Goal: Transaction & Acquisition: Obtain resource

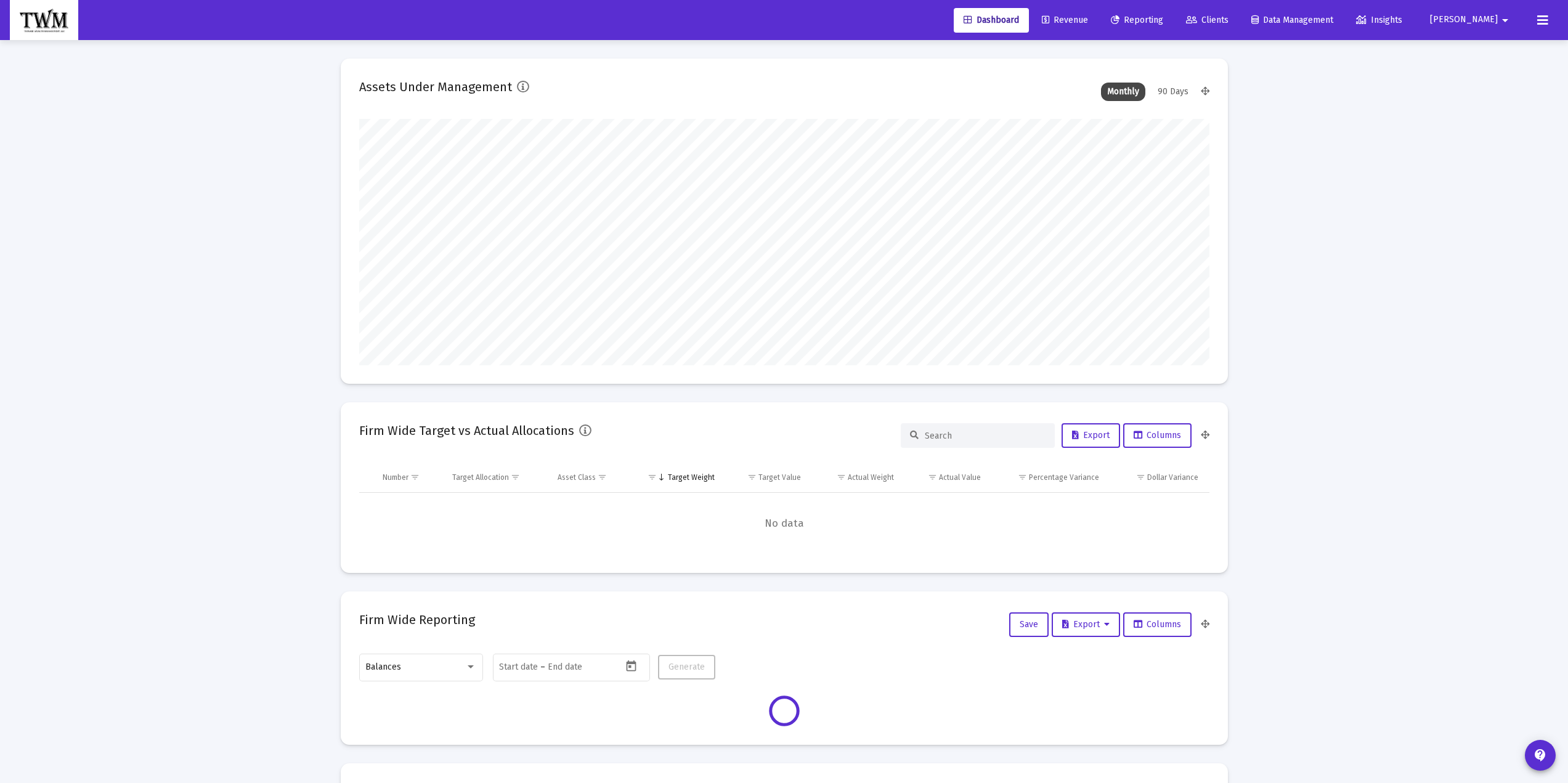
scroll to position [247, 457]
type input "[DATE]"
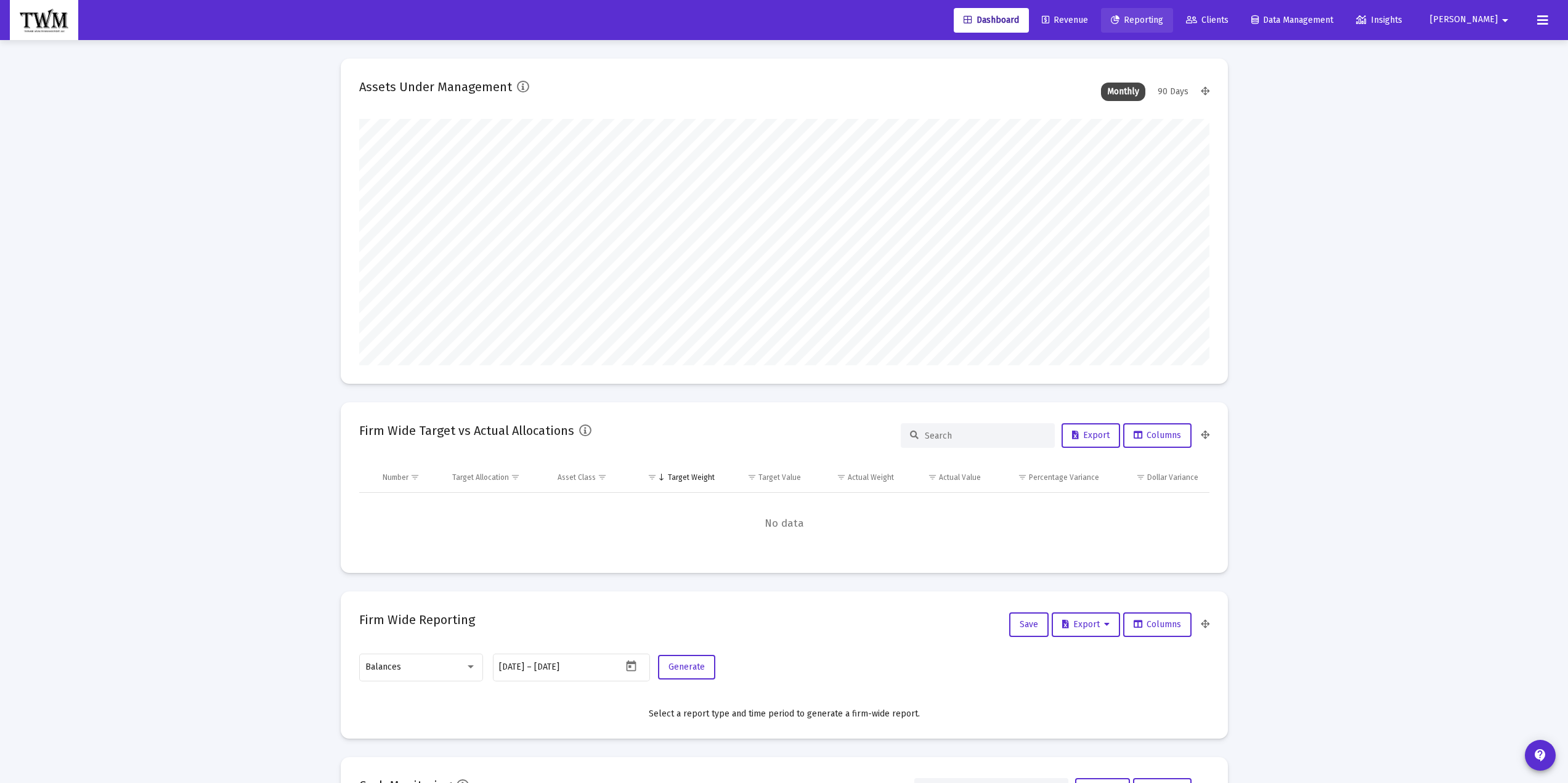
click at [1153, 17] on span "Reporting" at bounding box center [1137, 19] width 52 height 10
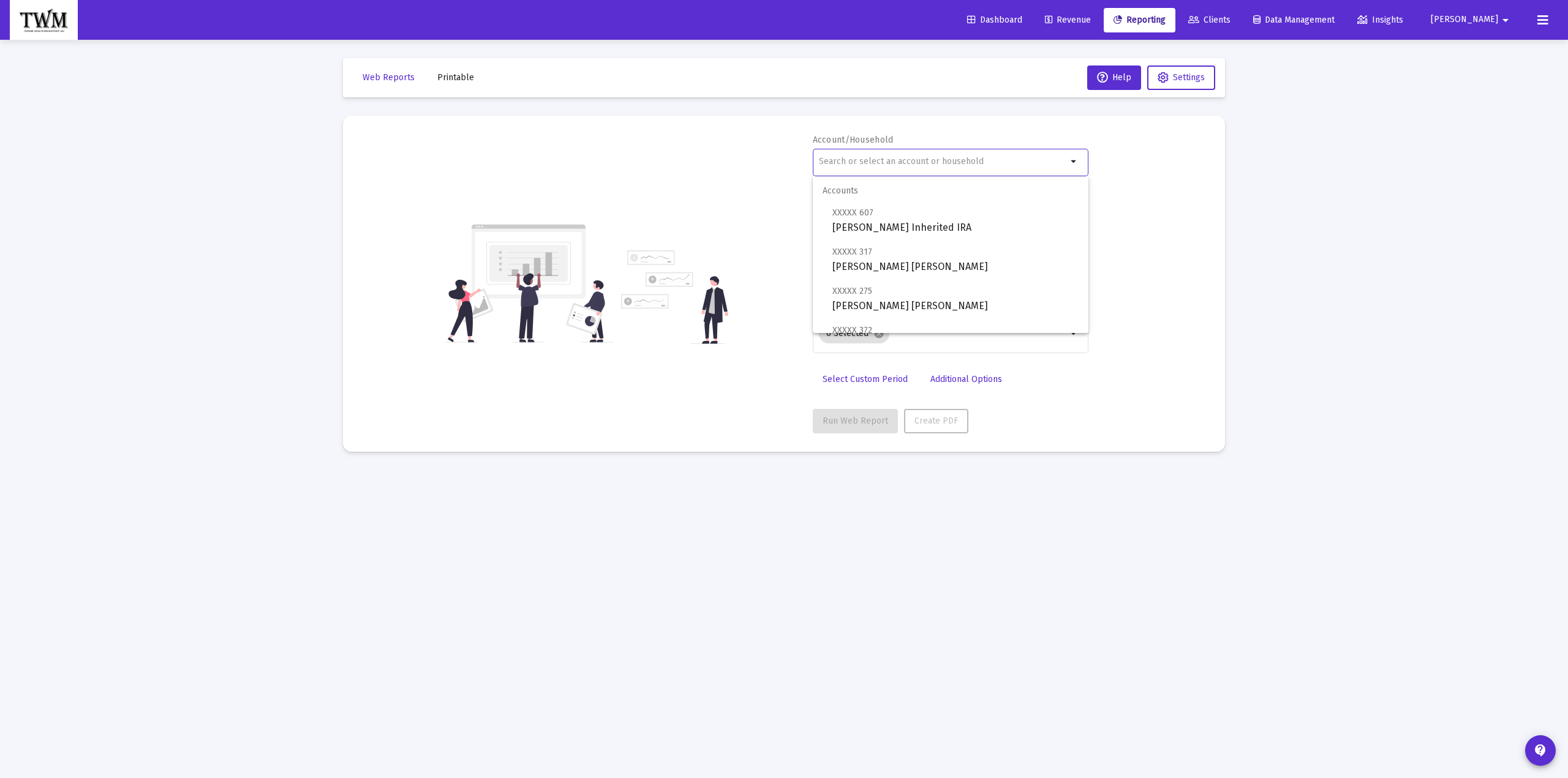
click at [899, 160] on input "text" at bounding box center [943, 161] width 248 height 10
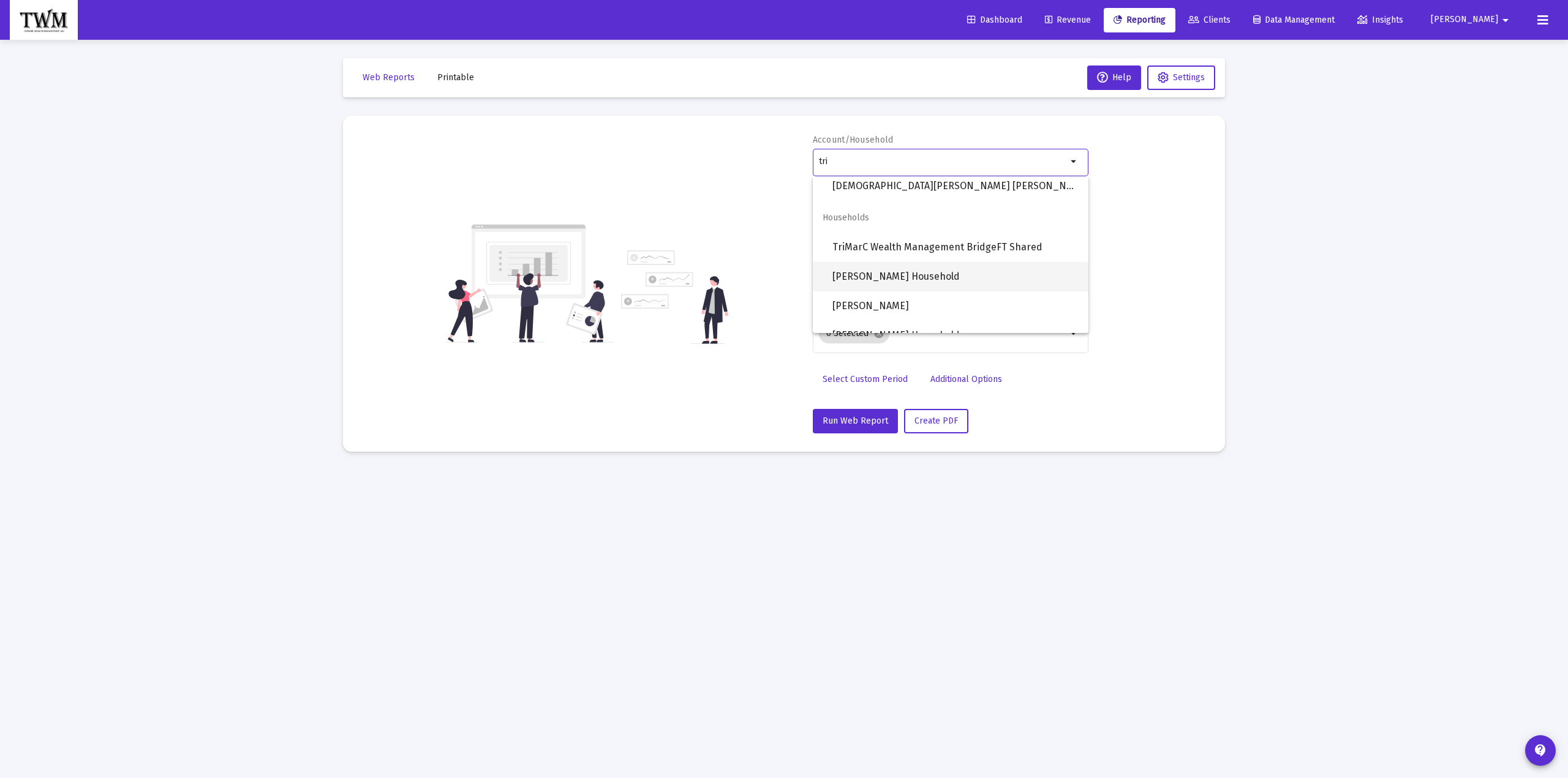
scroll to position [597, 0]
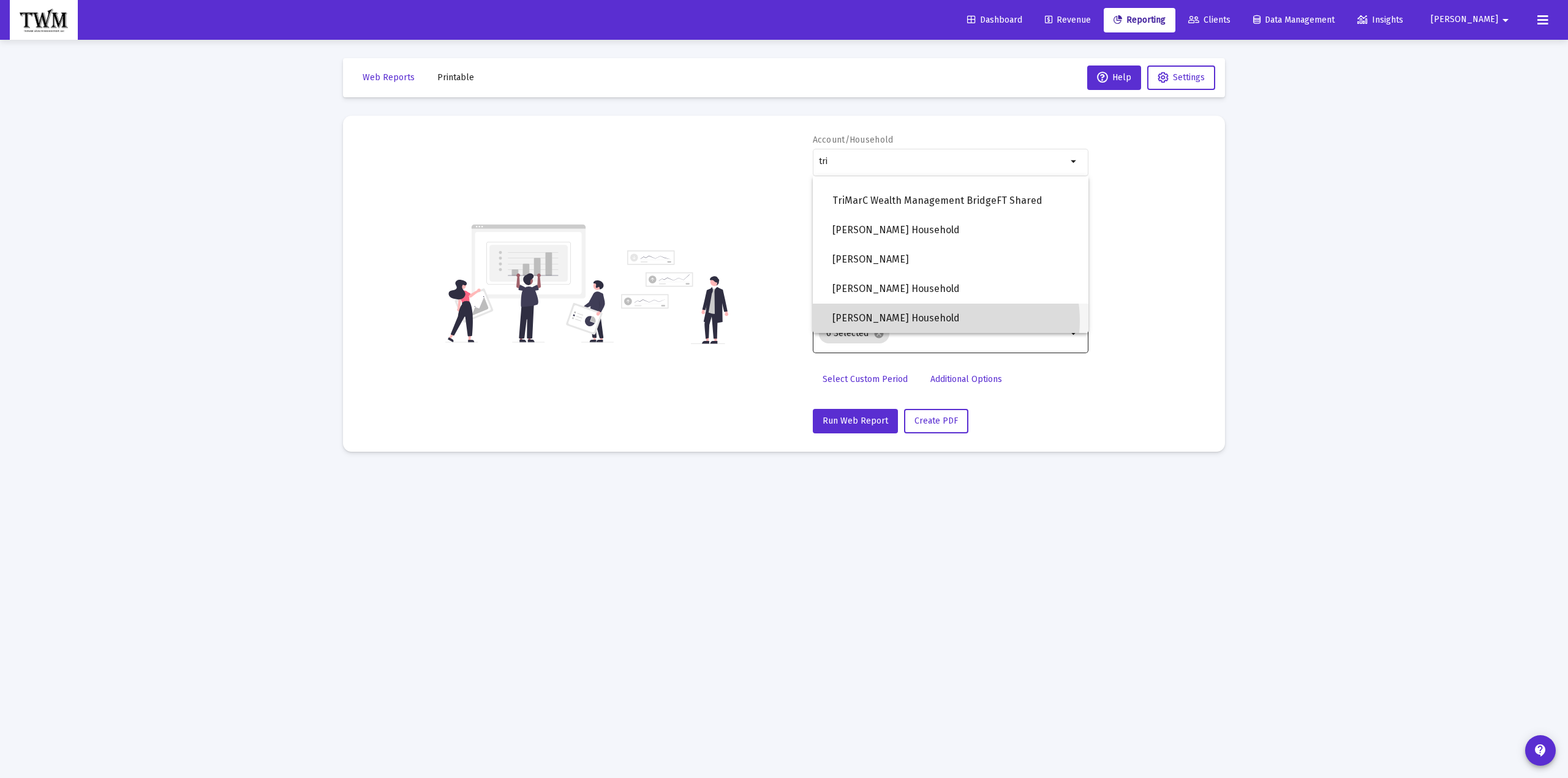
click at [943, 319] on span "[PERSON_NAME] Household" at bounding box center [955, 318] width 246 height 29
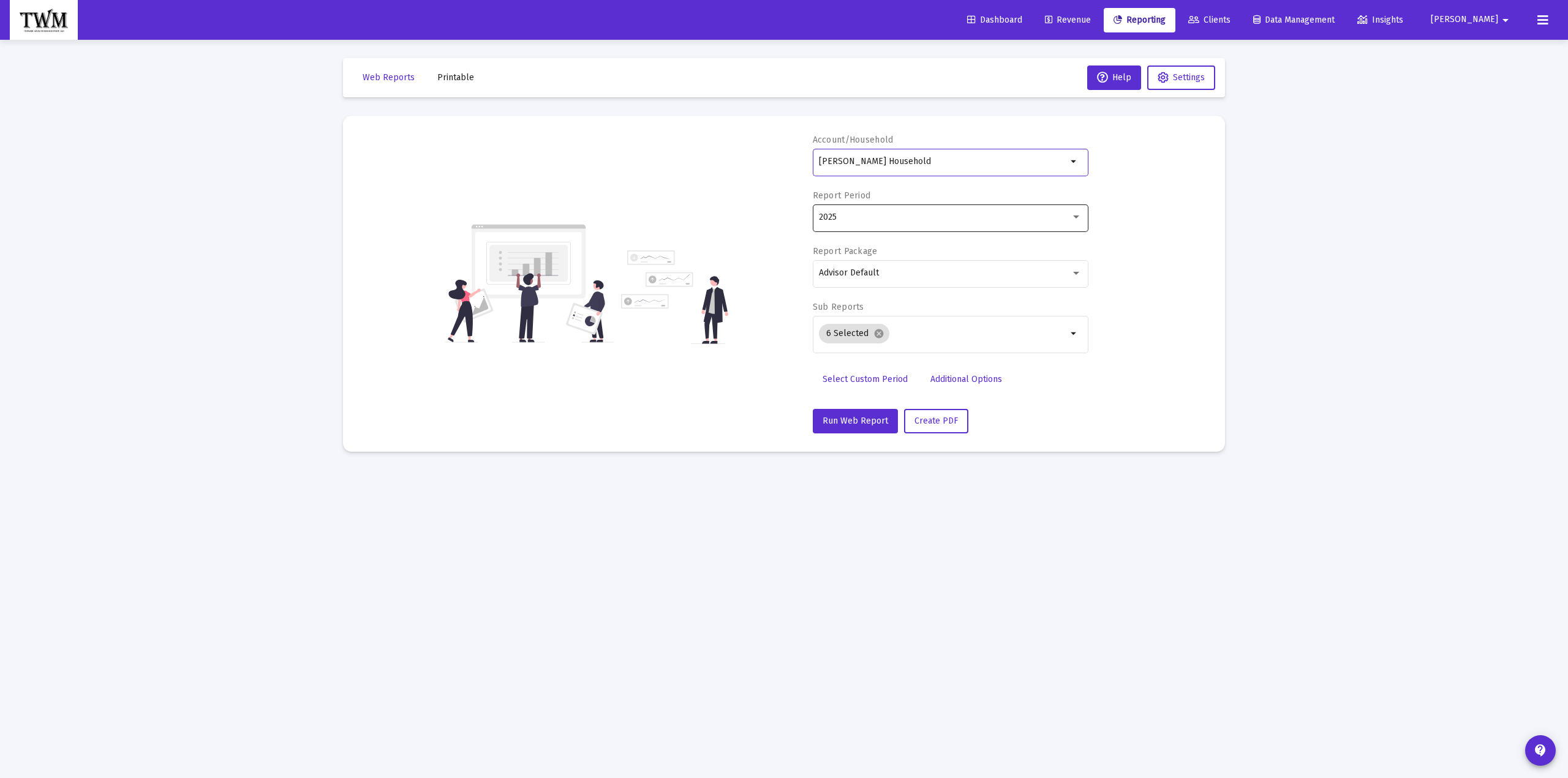
click at [1075, 218] on div at bounding box center [1075, 217] width 6 height 3
click at [836, 216] on span "2025" at bounding box center [945, 218] width 253 height 26
click at [928, 418] on span "Create PDF" at bounding box center [935, 420] width 43 height 10
click at [941, 422] on span "Create PDF" at bounding box center [935, 420] width 43 height 10
click at [1542, 19] on icon at bounding box center [1542, 20] width 11 height 15
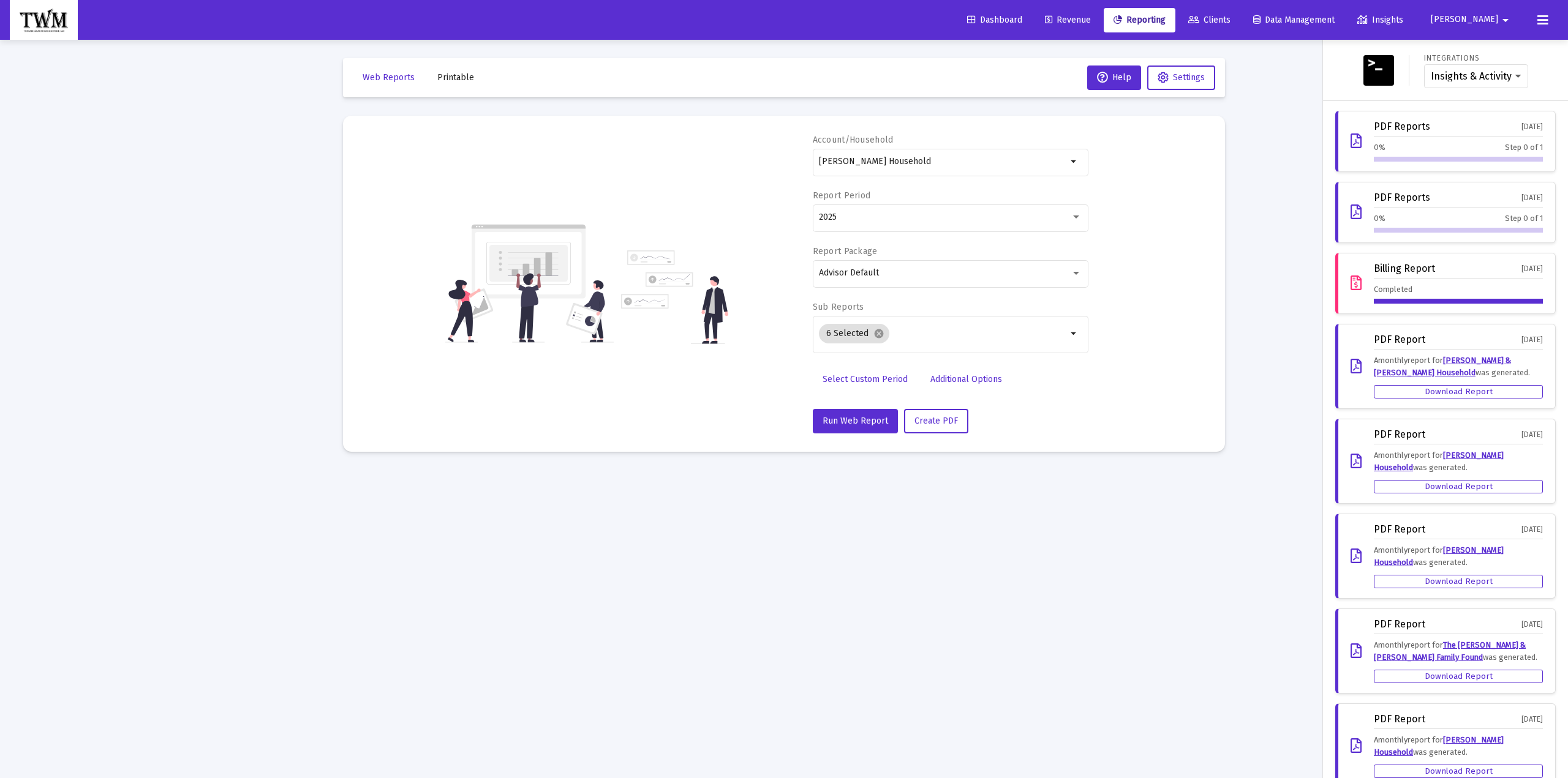
click at [1378, 123] on div "PDF Reports" at bounding box center [1401, 126] width 56 height 11
click at [1350, 141] on icon at bounding box center [1356, 141] width 11 height 15
click at [1374, 294] on div "Completed" at bounding box center [1457, 293] width 169 height 20
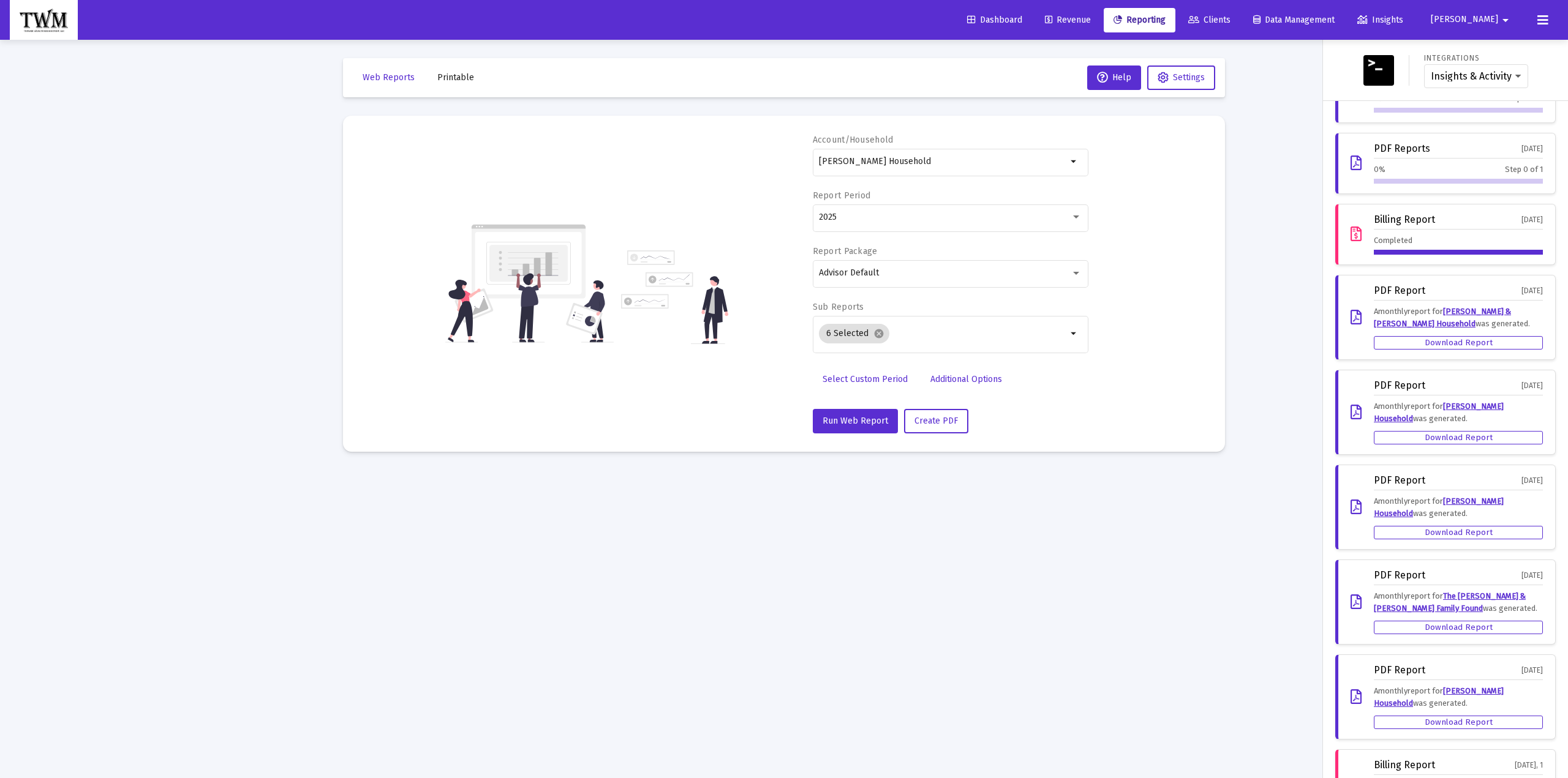
scroll to position [61, 0]
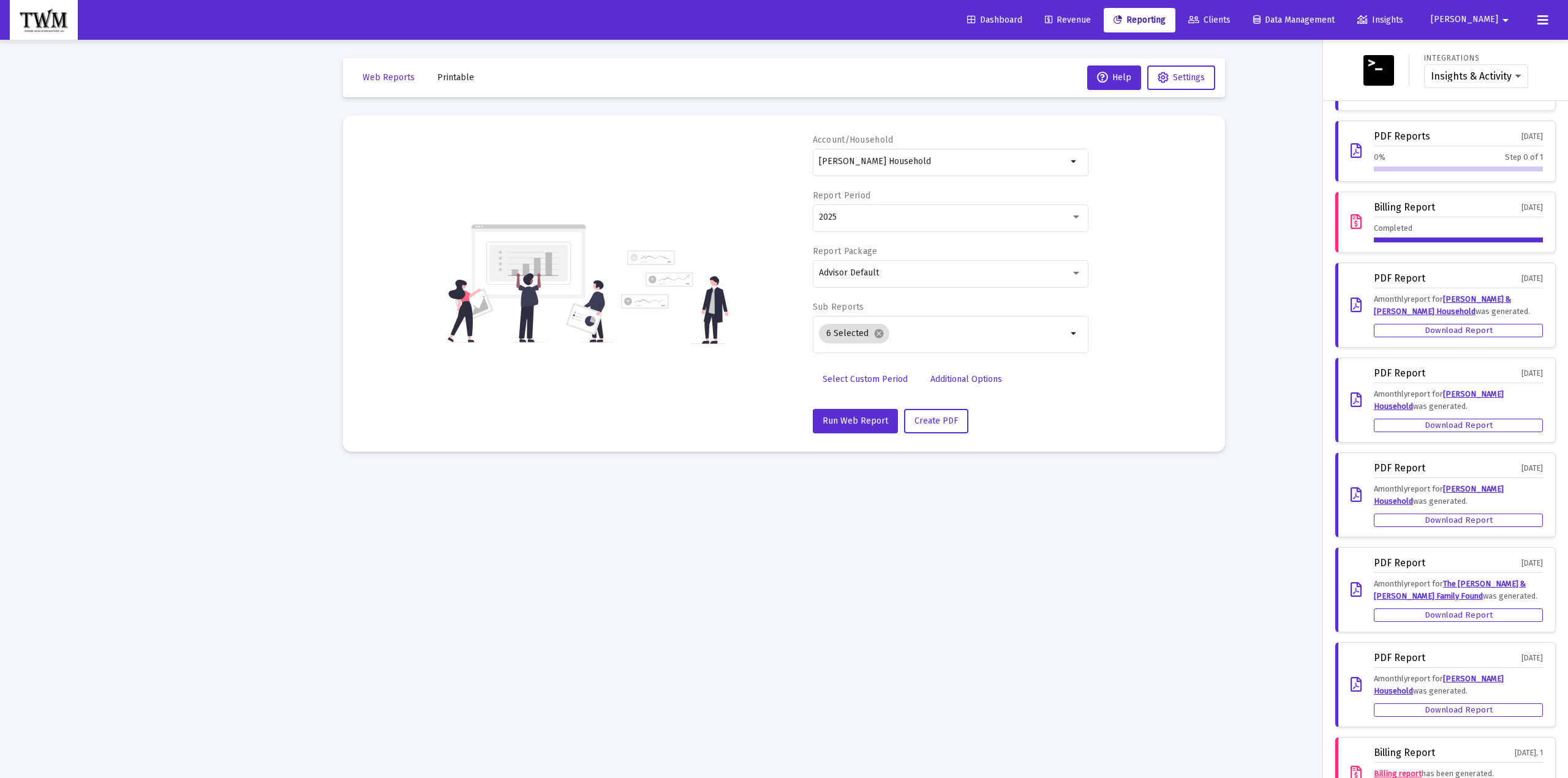
click at [935, 171] on div at bounding box center [784, 389] width 1568 height 778
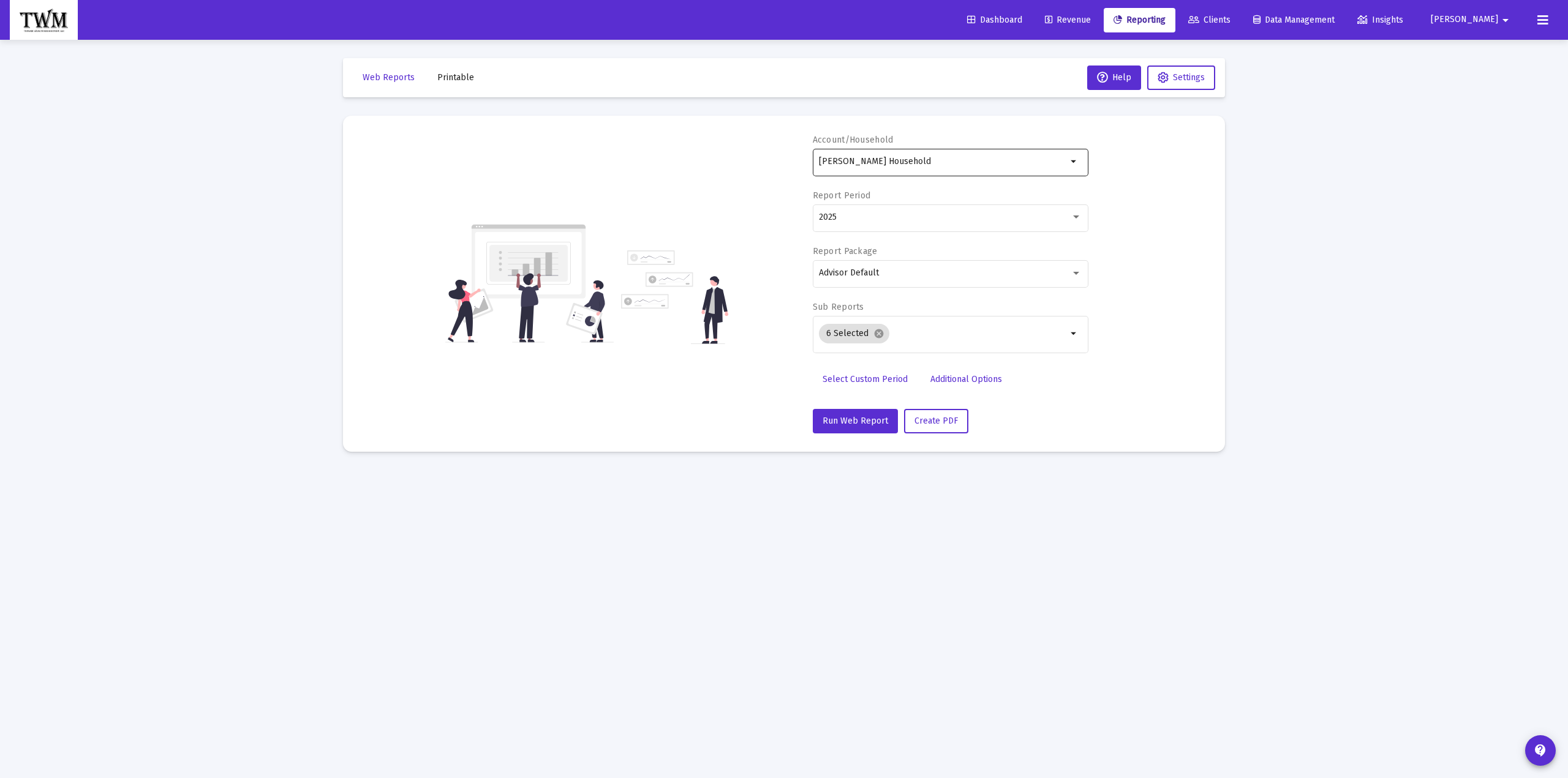
click at [1075, 165] on mat-icon "arrow_drop_down" at bounding box center [1075, 161] width 15 height 15
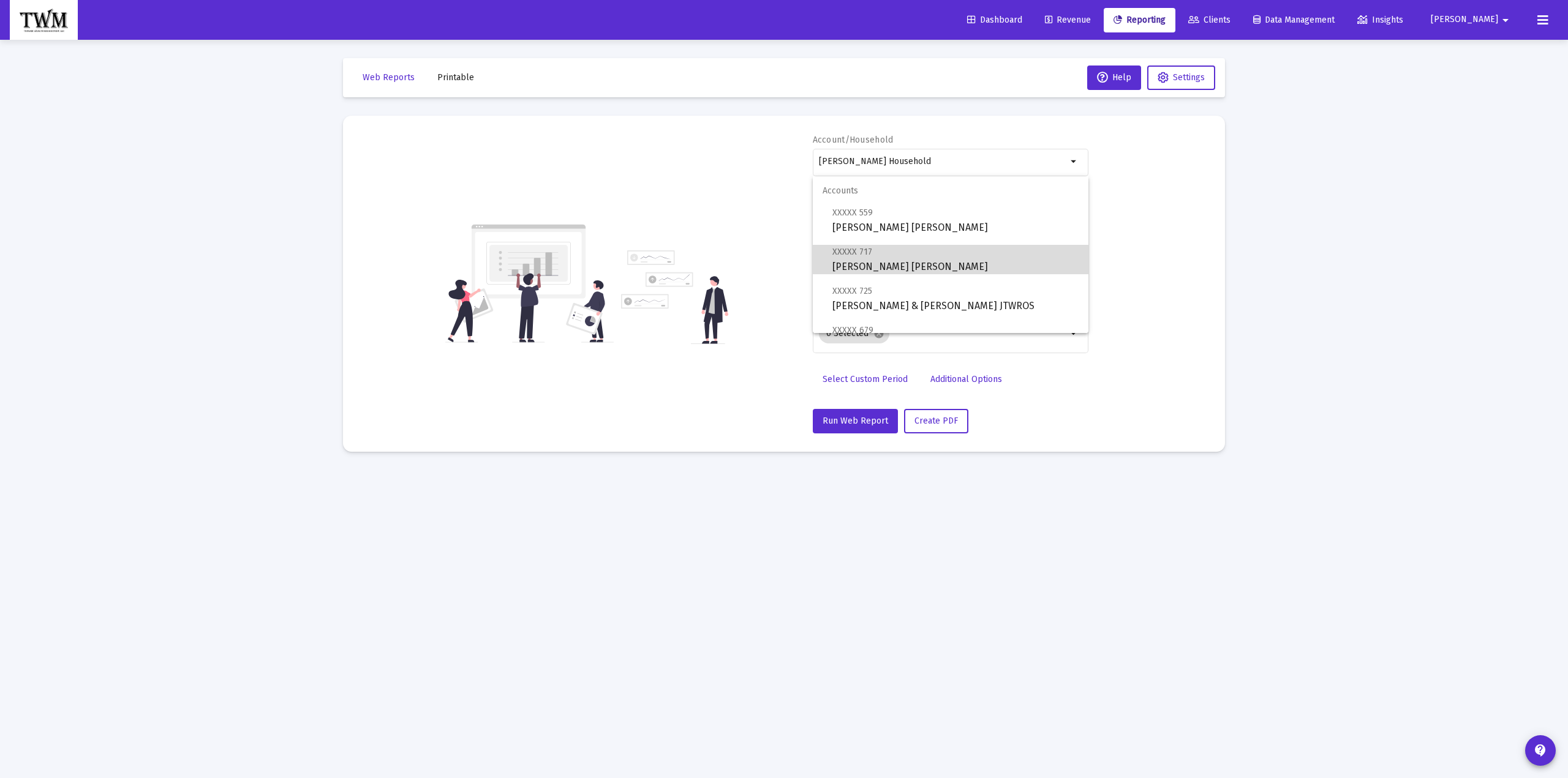
click at [957, 263] on span "XXXXX 717 [PERSON_NAME] [PERSON_NAME]" at bounding box center [955, 259] width 246 height 30
type input "[PERSON_NAME] [PERSON_NAME]"
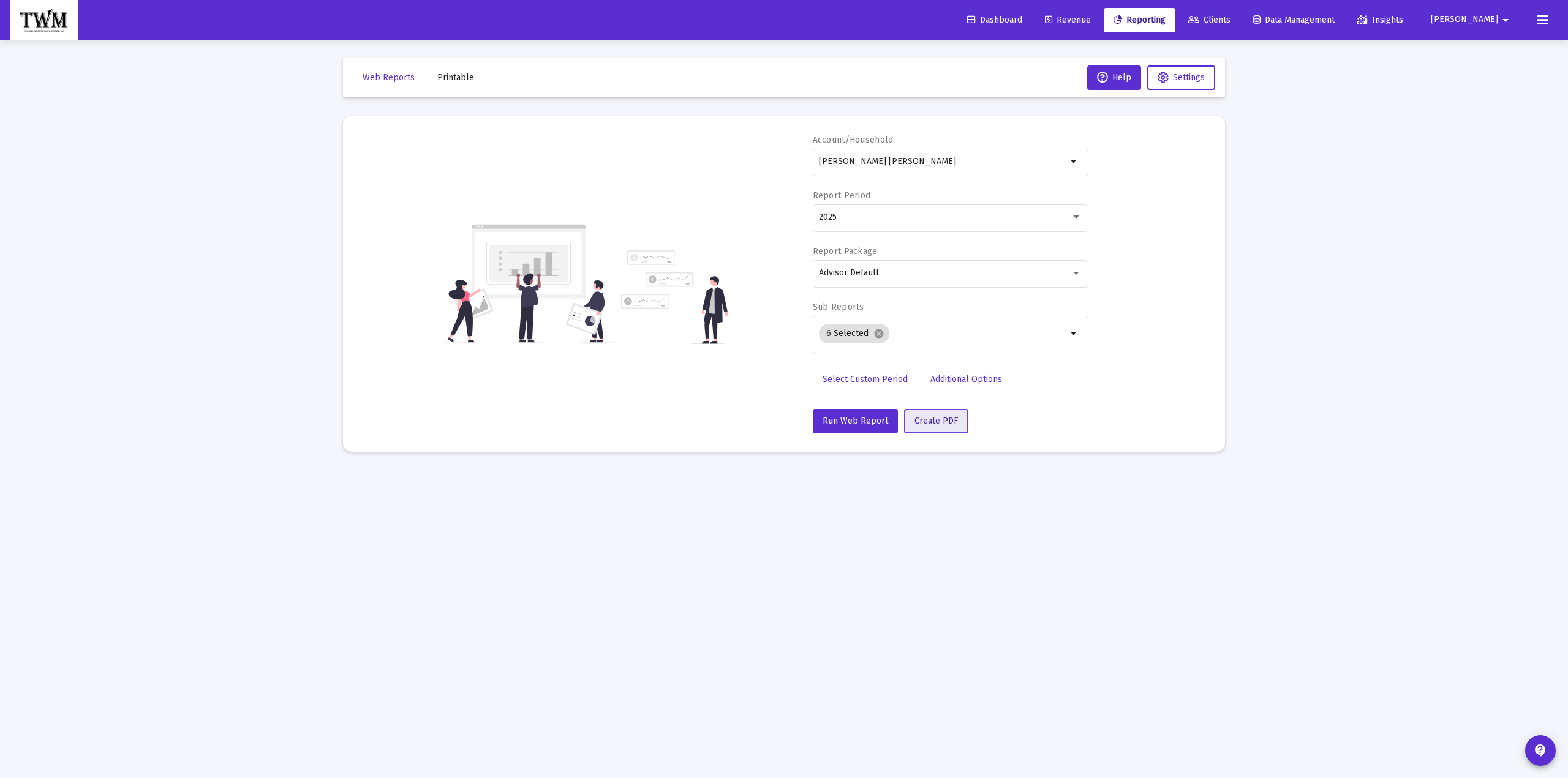
click at [932, 419] on span "Create PDF" at bounding box center [935, 420] width 43 height 10
click at [849, 753] on span "View Reports" at bounding box center [855, 749] width 52 height 10
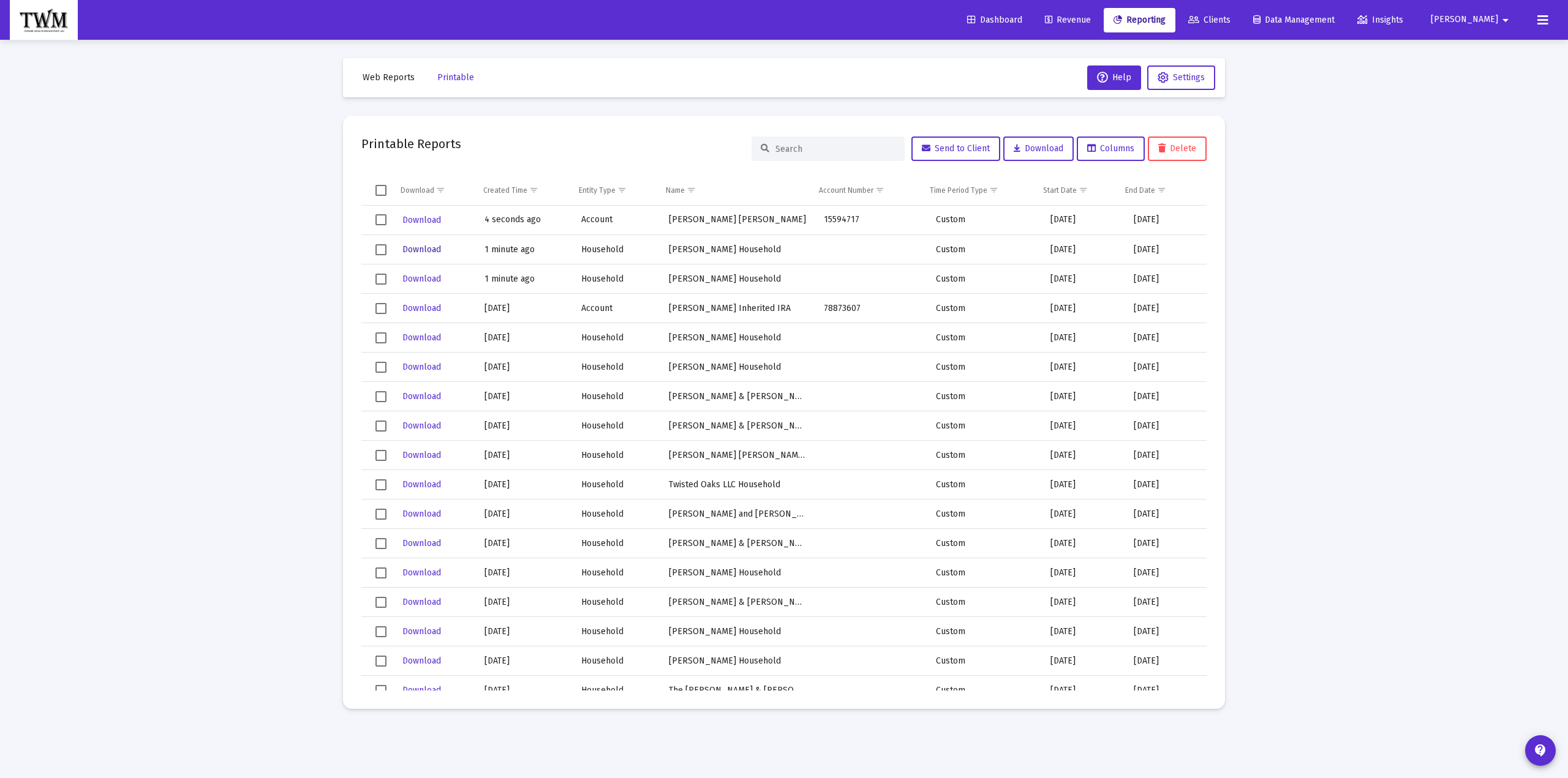
click at [425, 247] on span "Download" at bounding box center [422, 249] width 39 height 10
